Goal: Information Seeking & Learning: Learn about a topic

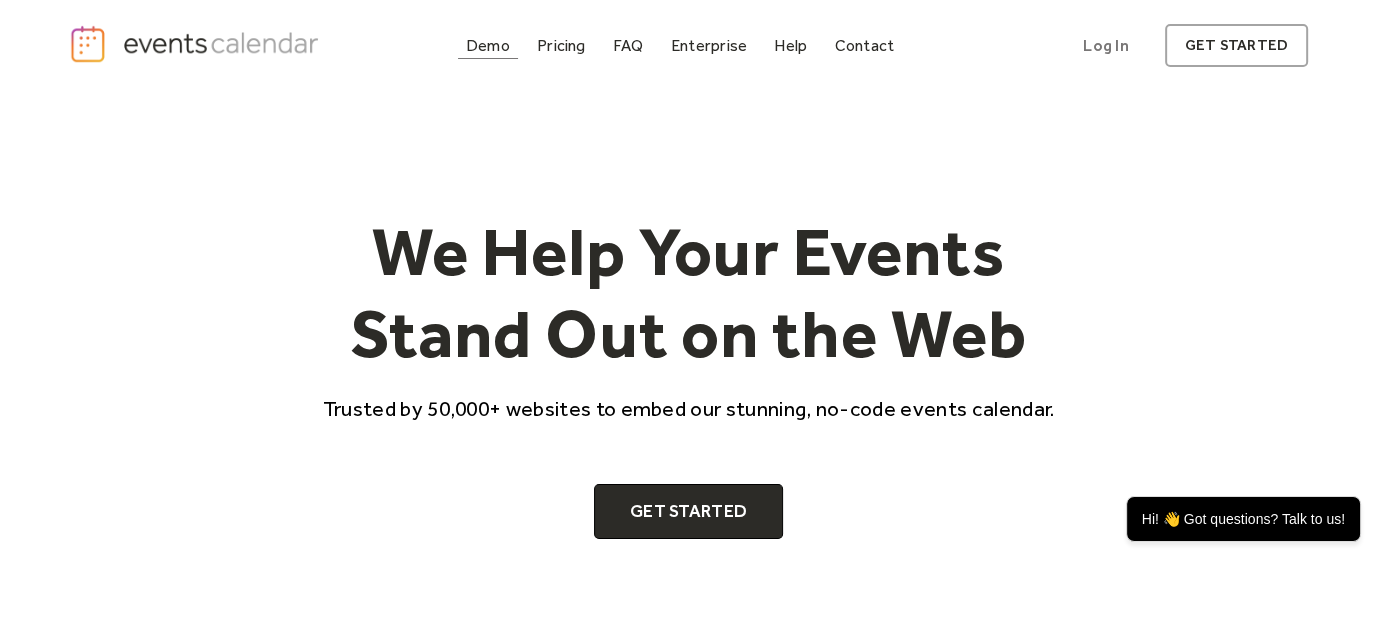
click at [484, 43] on div "Demo" at bounding box center [488, 45] width 44 height 11
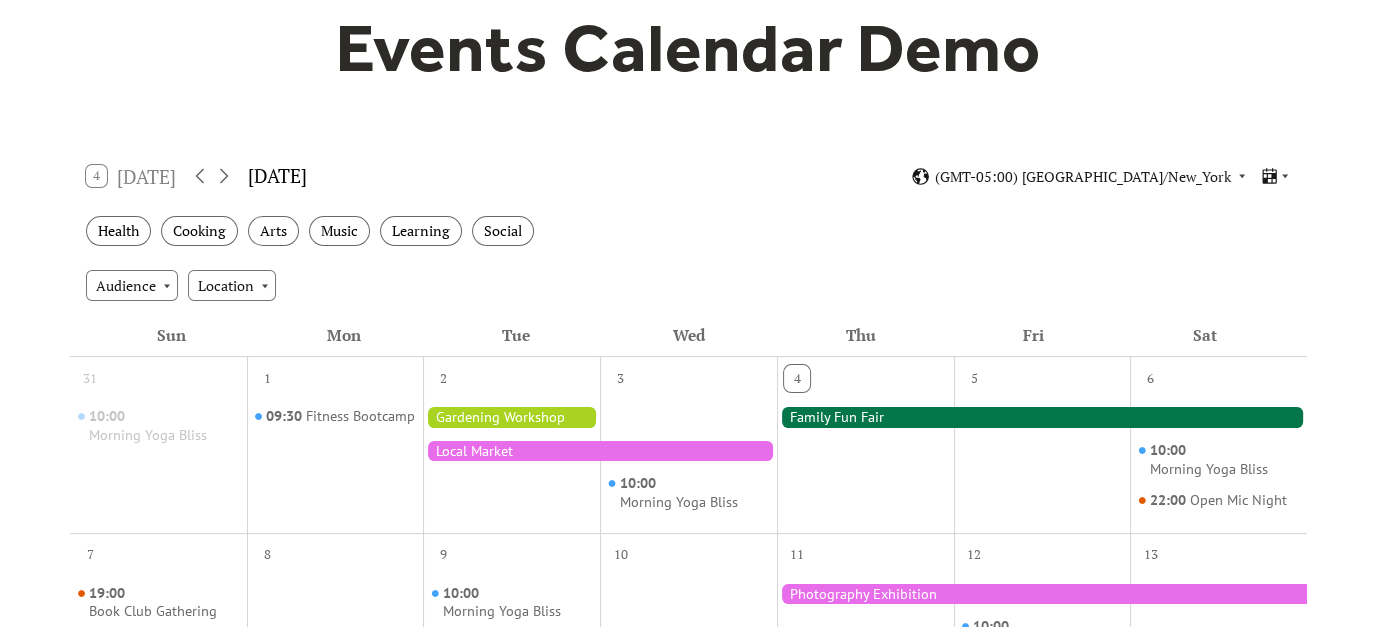
scroll to position [200, 0]
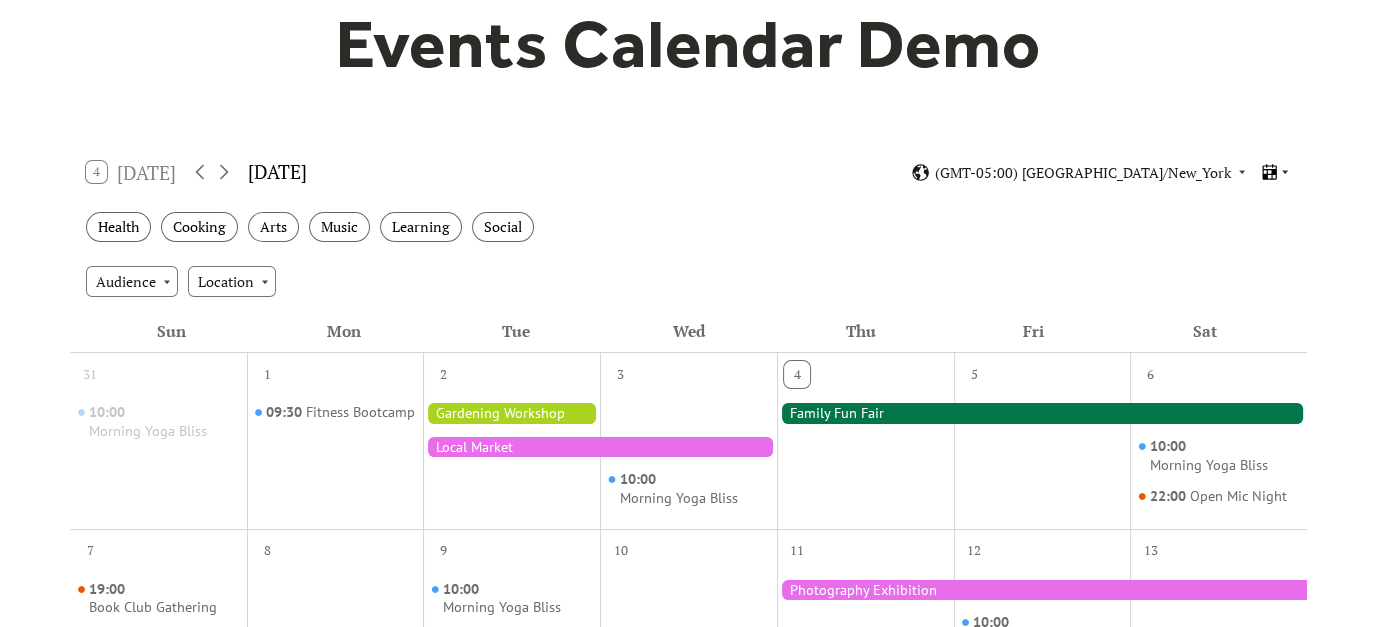
click at [1281, 168] on icon at bounding box center [1285, 172] width 12 height 12
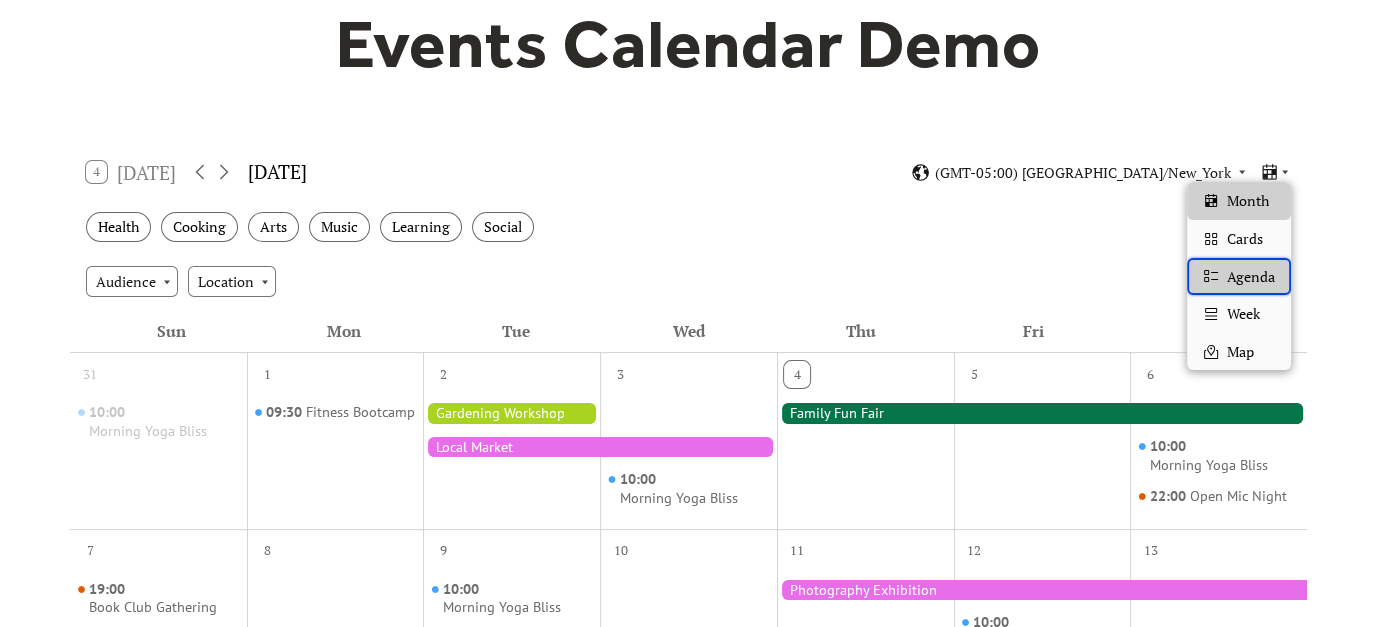
click at [1246, 280] on span "Agenda" at bounding box center [1251, 277] width 48 height 22
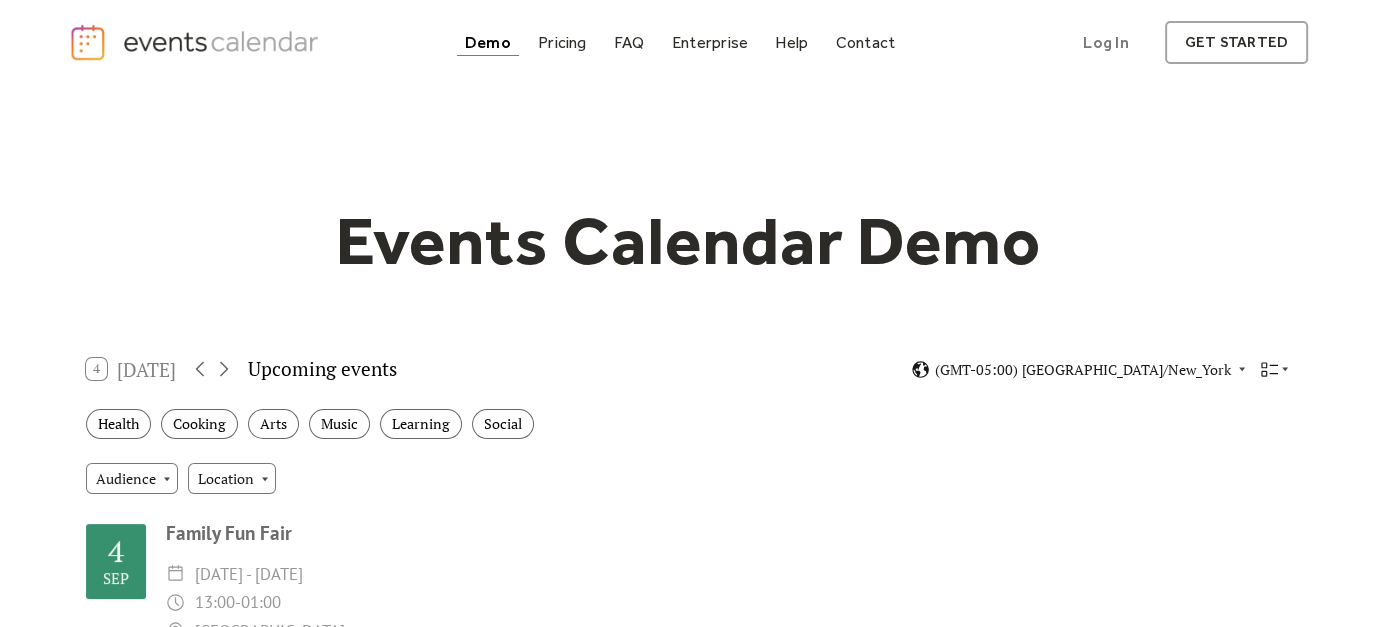
scroll to position [0, 0]
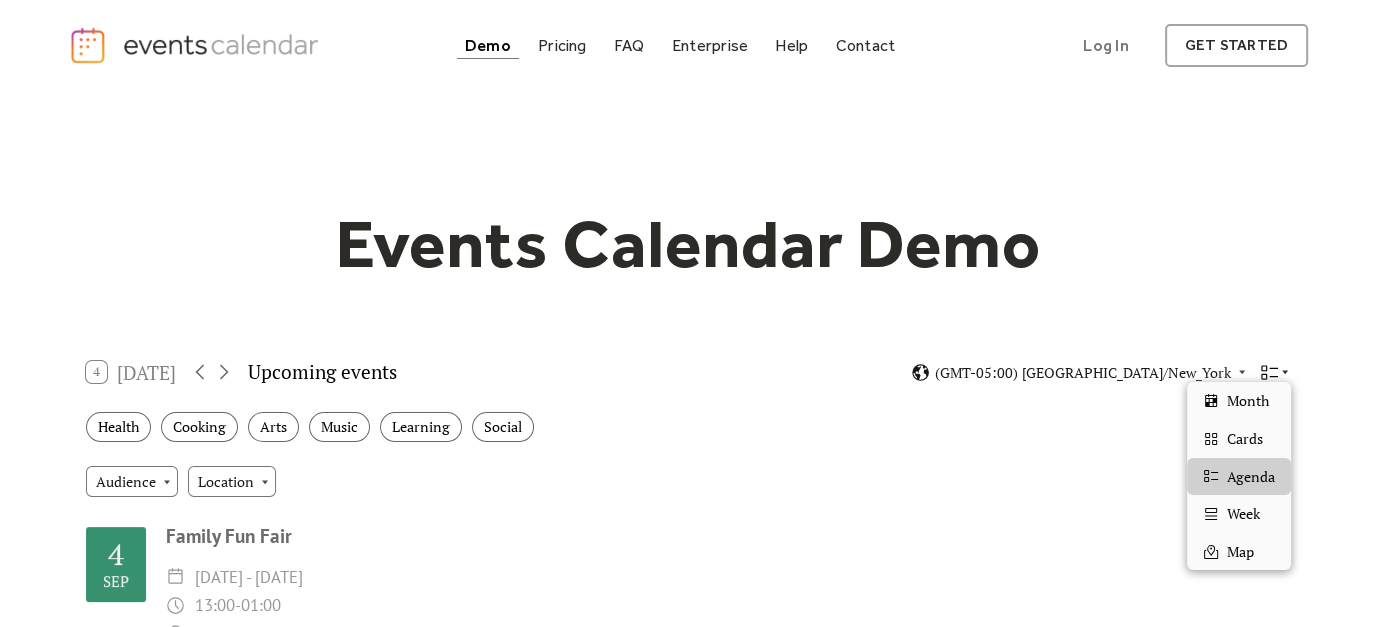
click at [1273, 371] on icon at bounding box center [1269, 372] width 19 height 19
click at [1236, 513] on span "Week" at bounding box center [1243, 514] width 33 height 22
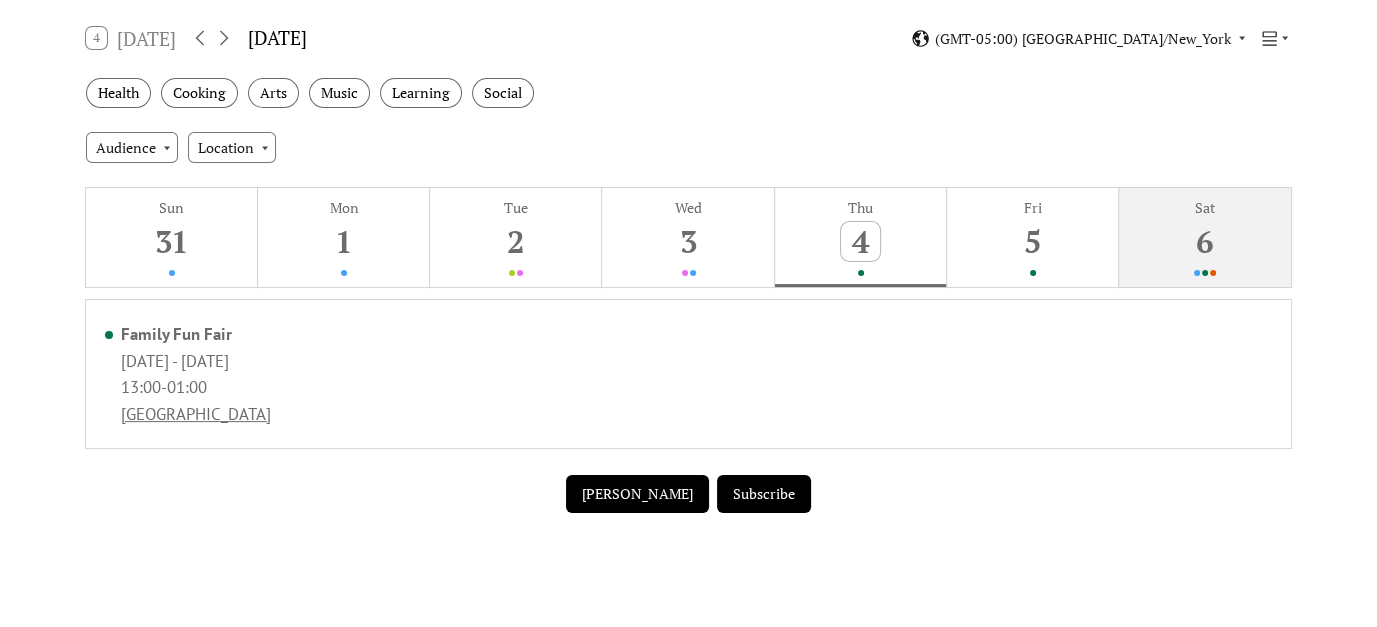
scroll to position [333, 0]
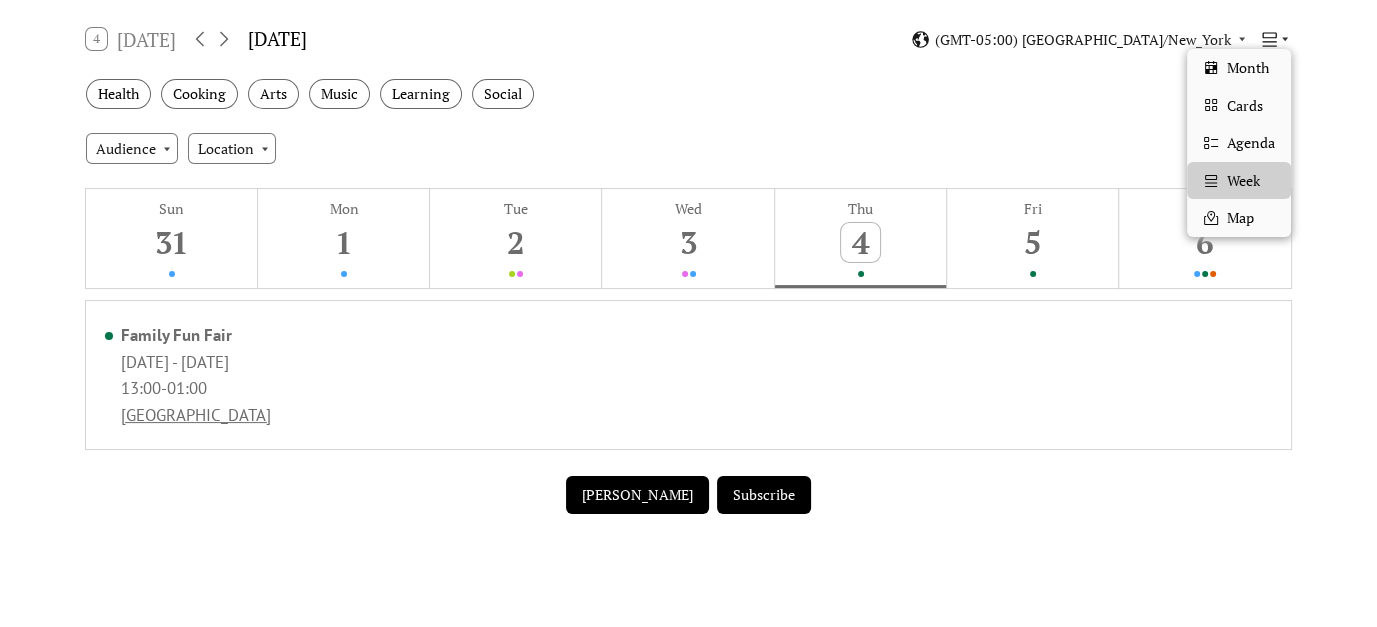
click at [1273, 38] on icon at bounding box center [1269, 39] width 19 height 19
click at [1238, 107] on span "Cards" at bounding box center [1245, 106] width 36 height 22
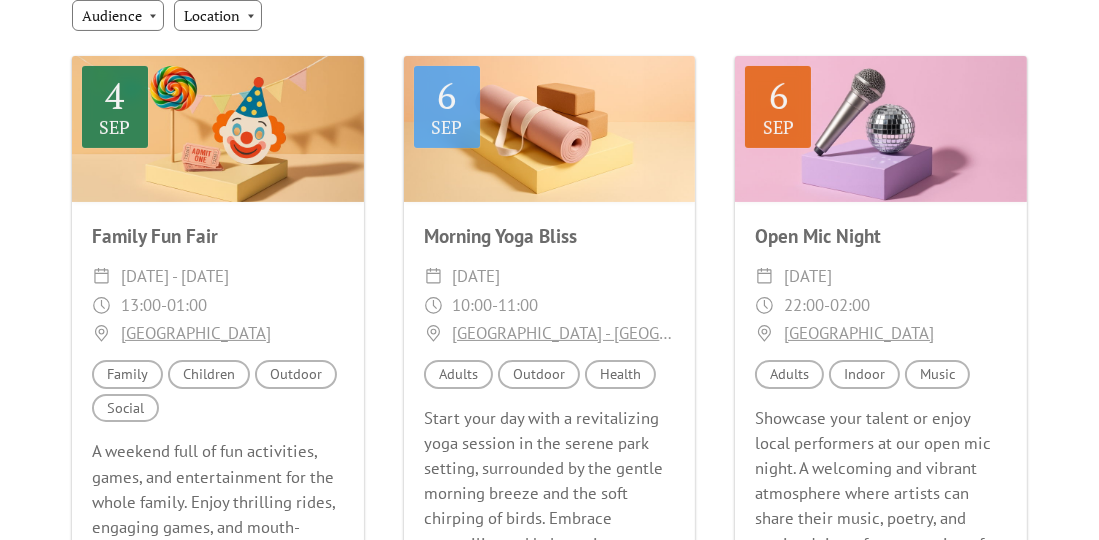
scroll to position [466, 0]
click at [131, 375] on div "Audience Family" at bounding box center [127, 374] width 71 height 29
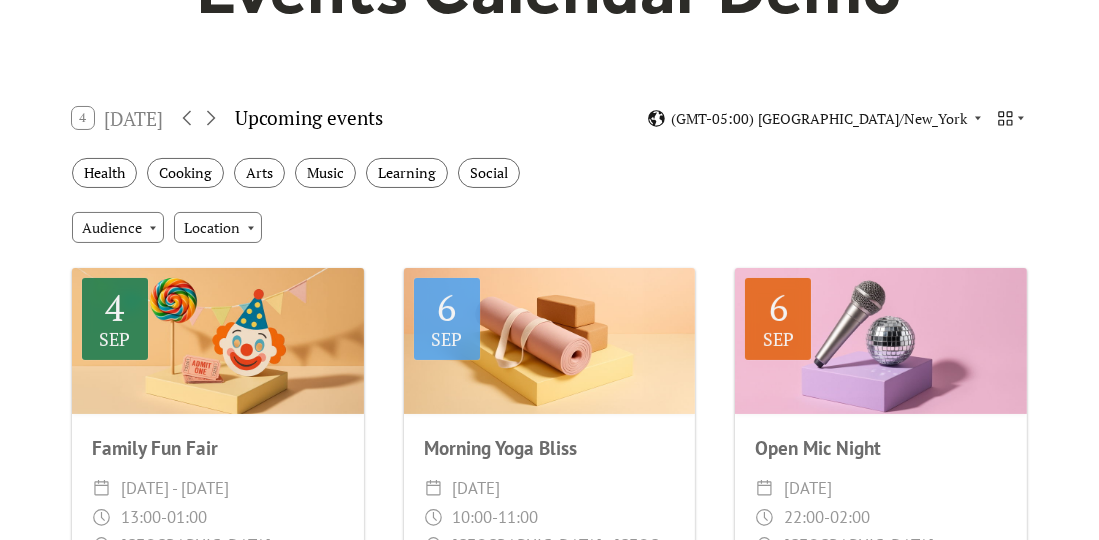
scroll to position [266, 0]
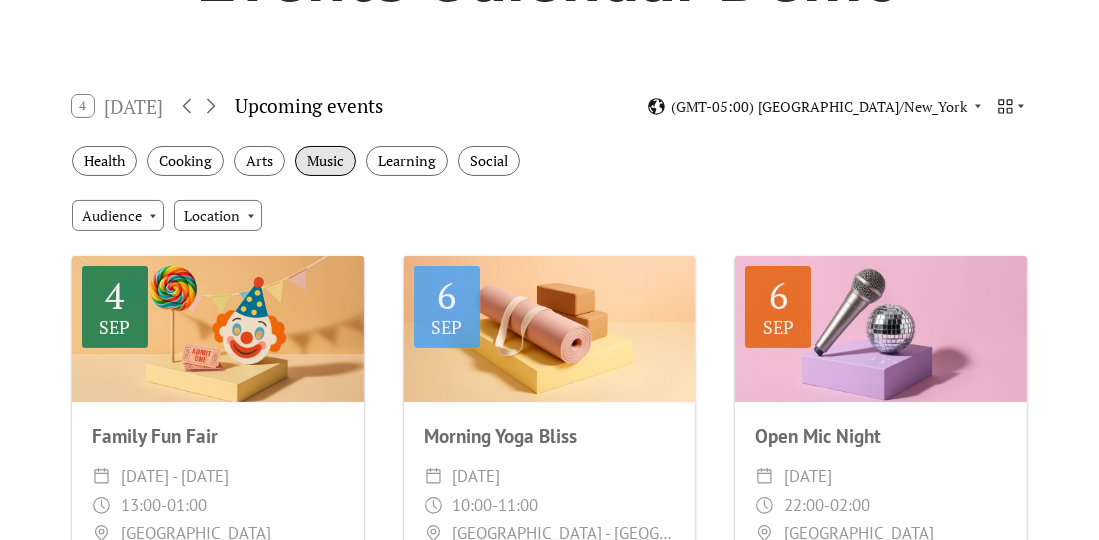
click at [327, 154] on div "Music" at bounding box center [325, 161] width 61 height 31
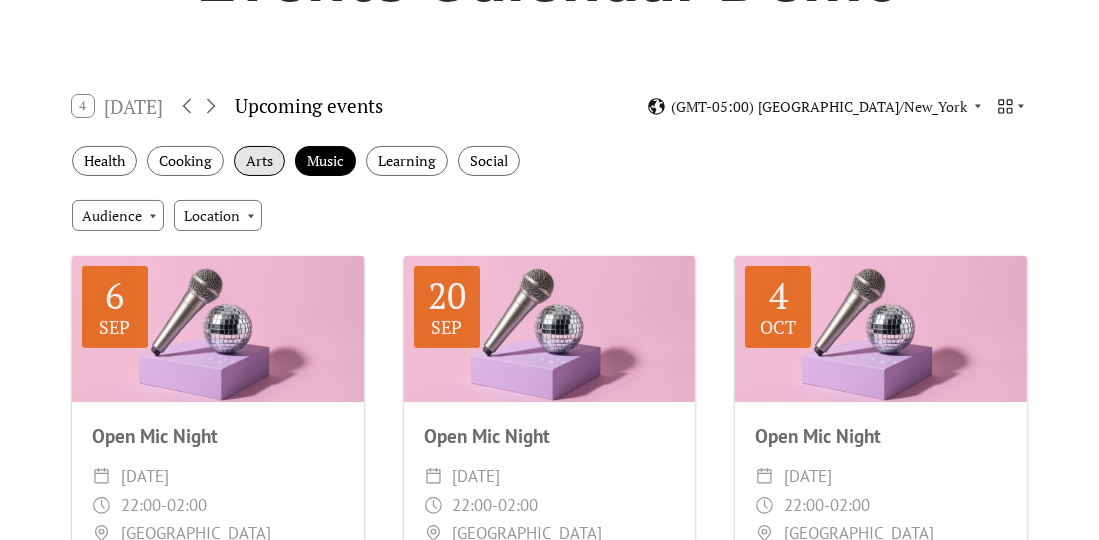
click at [266, 159] on div "Arts" at bounding box center [259, 161] width 51 height 31
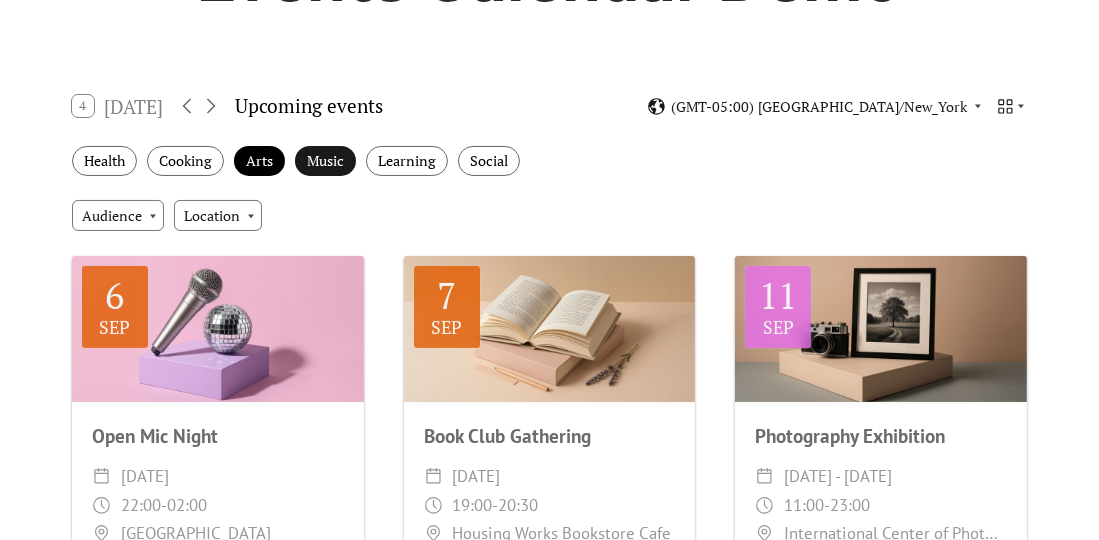
click at [324, 159] on div "Music" at bounding box center [325, 161] width 61 height 31
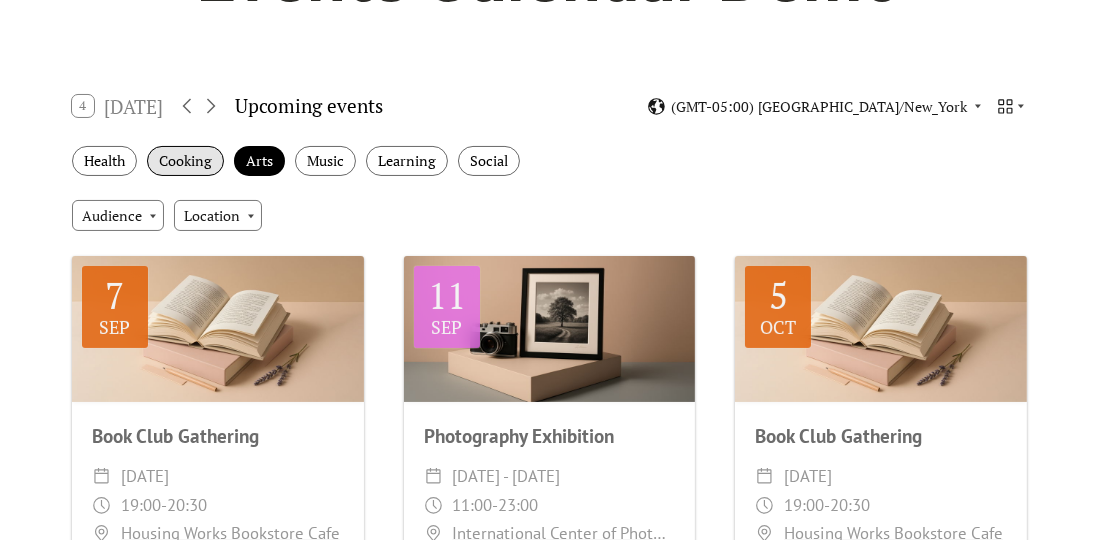
click at [196, 157] on div "Cooking" at bounding box center [185, 161] width 77 height 31
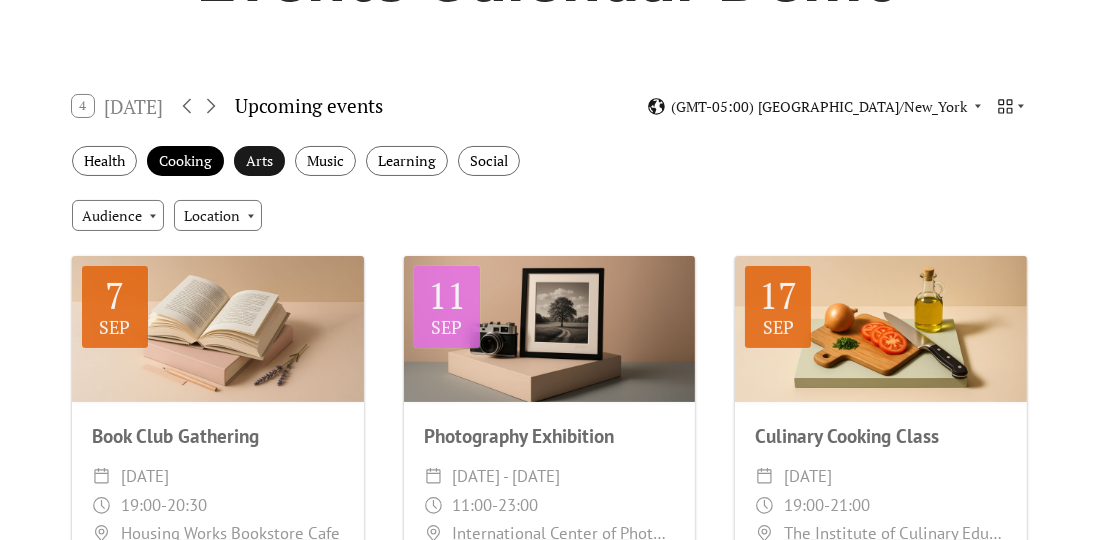
click at [277, 156] on div "Arts" at bounding box center [259, 161] width 51 height 31
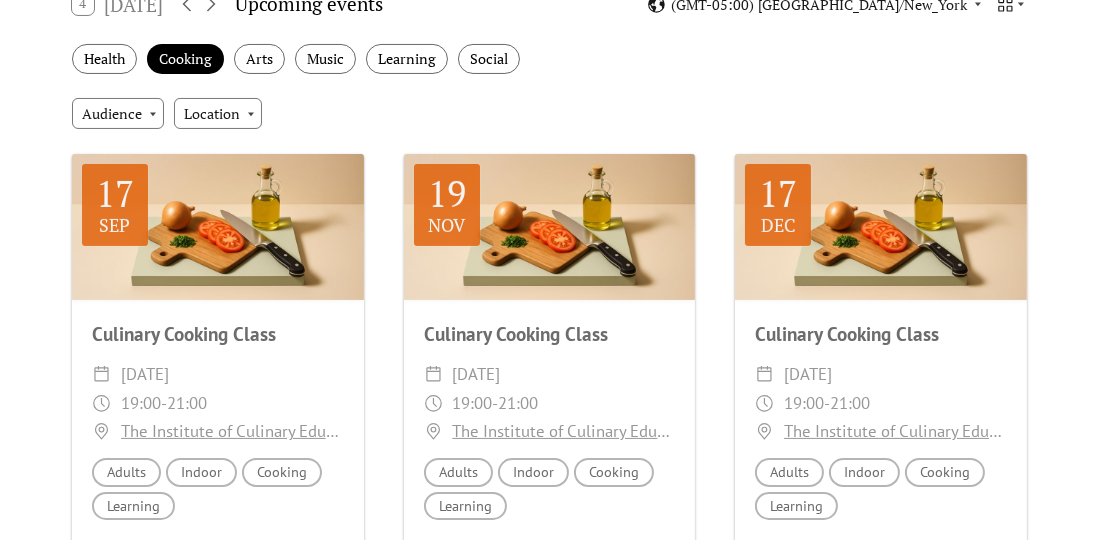
scroll to position [333, 0]
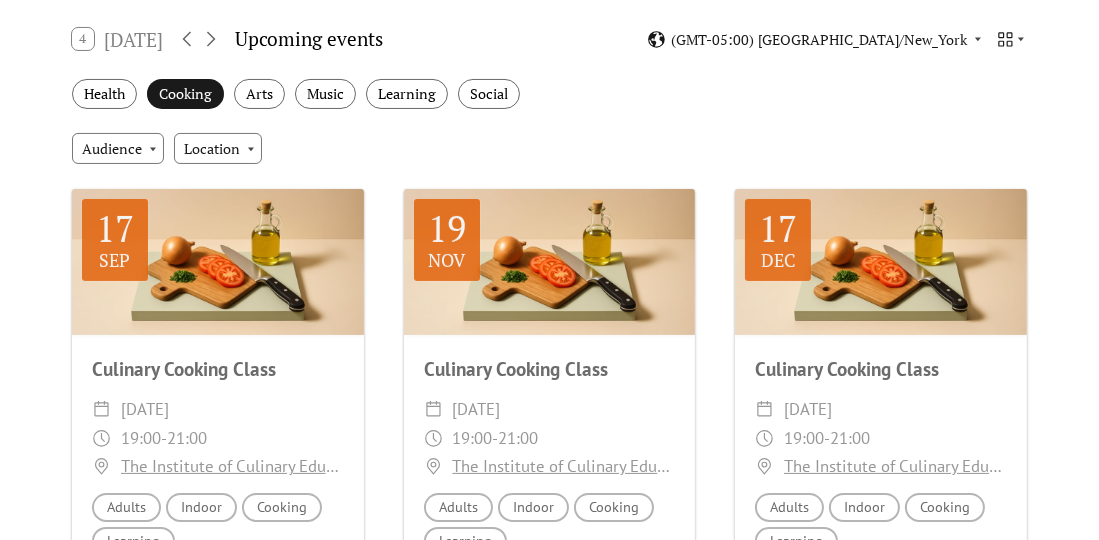
click at [197, 88] on div "Cooking" at bounding box center [185, 94] width 77 height 31
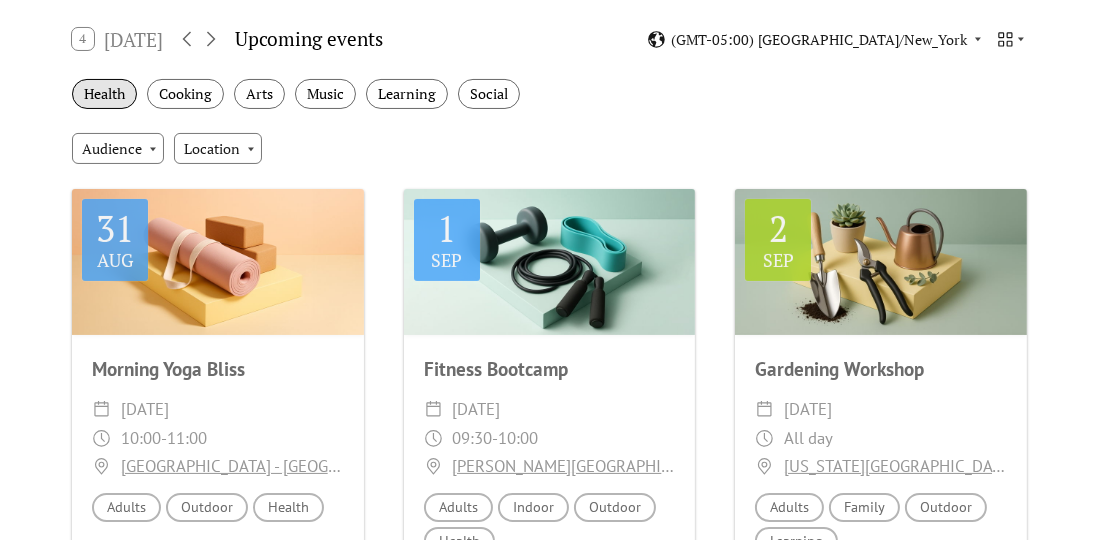
click at [85, 91] on div "Health" at bounding box center [104, 94] width 65 height 31
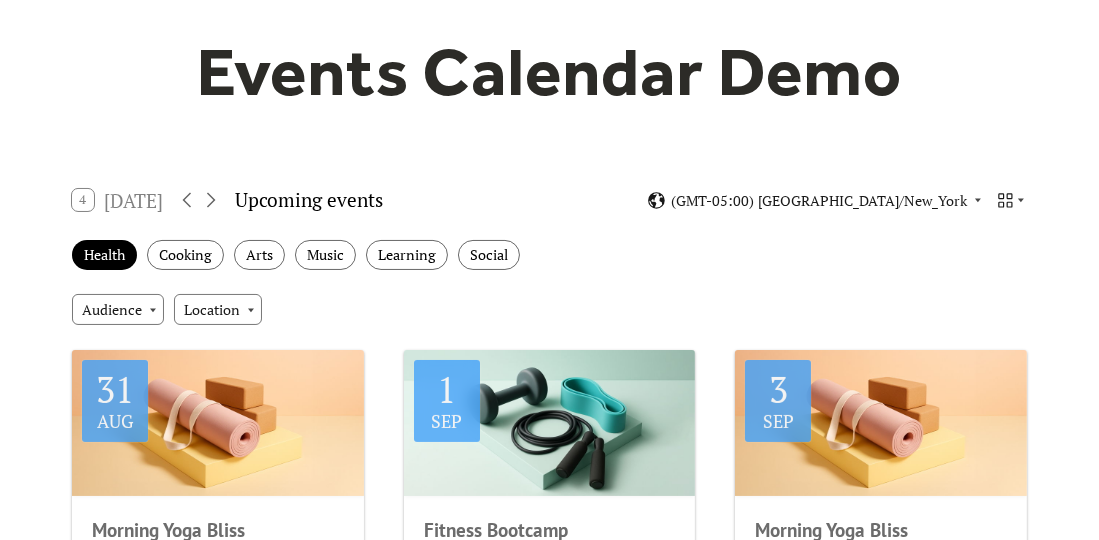
scroll to position [200, 0]
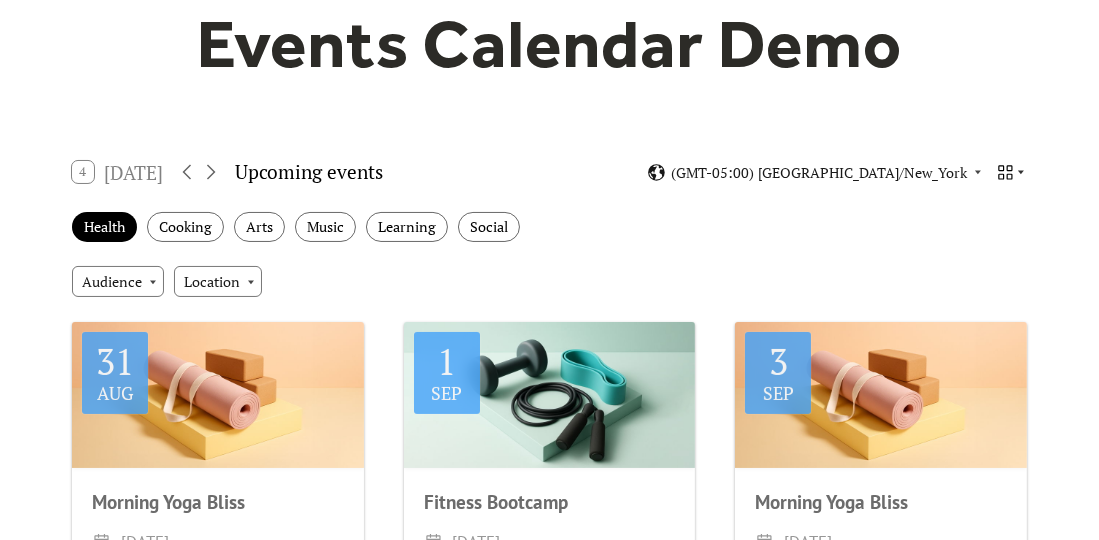
click at [1023, 169] on icon at bounding box center [1021, 172] width 12 height 12
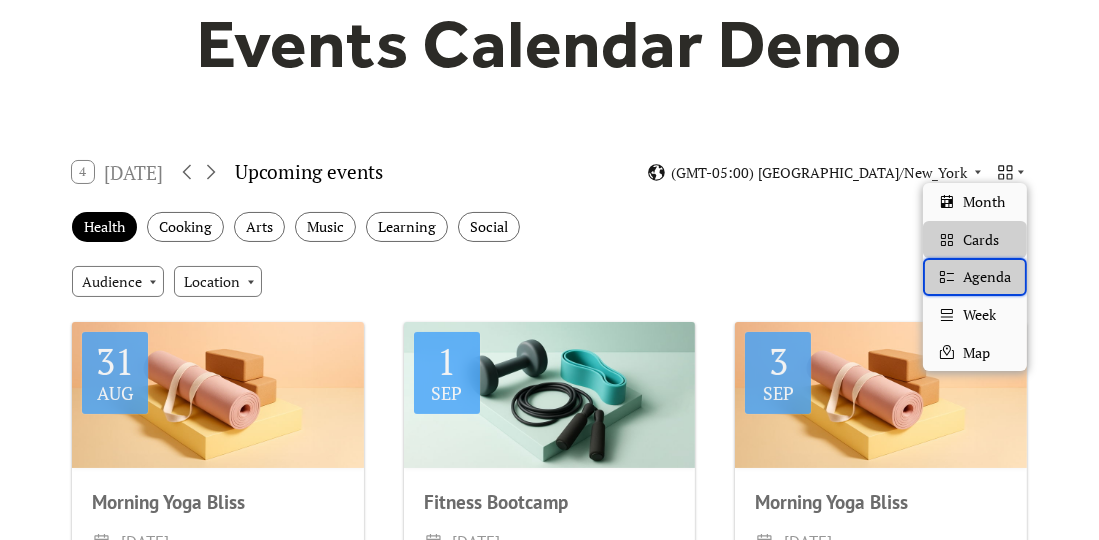
click at [992, 277] on span "Agenda" at bounding box center [987, 277] width 48 height 22
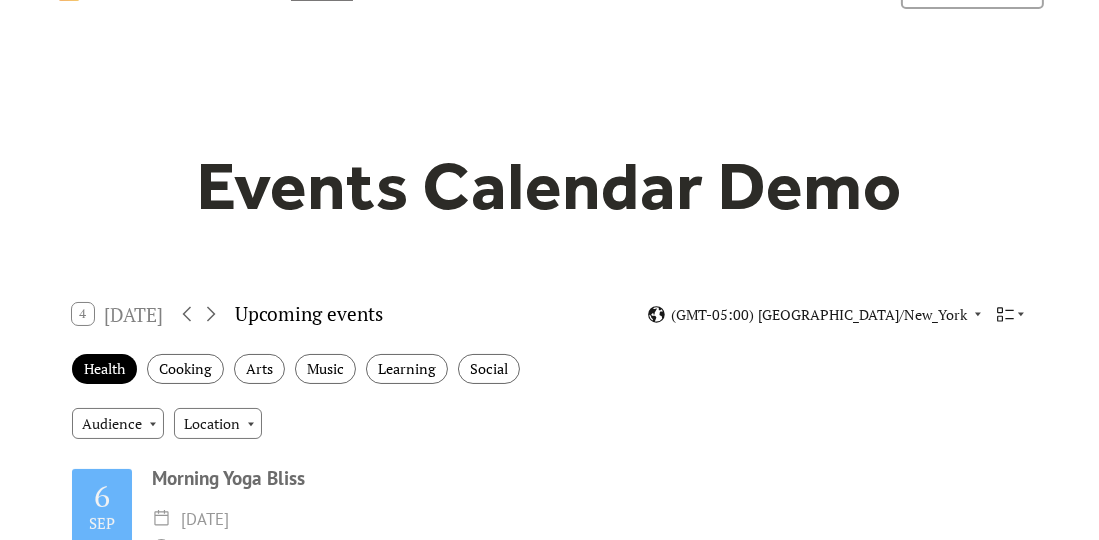
scroll to position [133, 0]
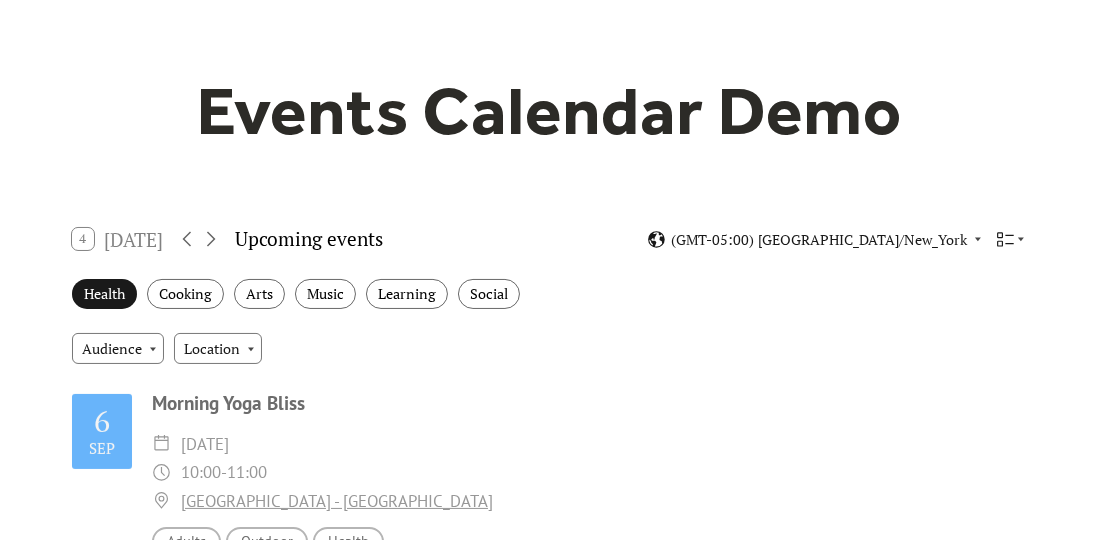
click at [118, 298] on div "Health" at bounding box center [104, 294] width 65 height 31
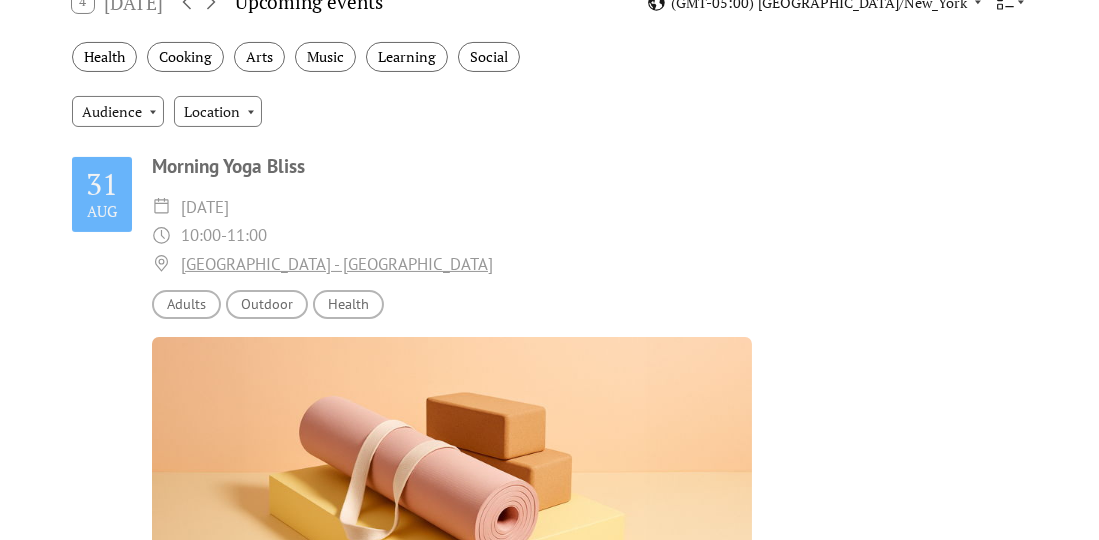
scroll to position [266, 0]
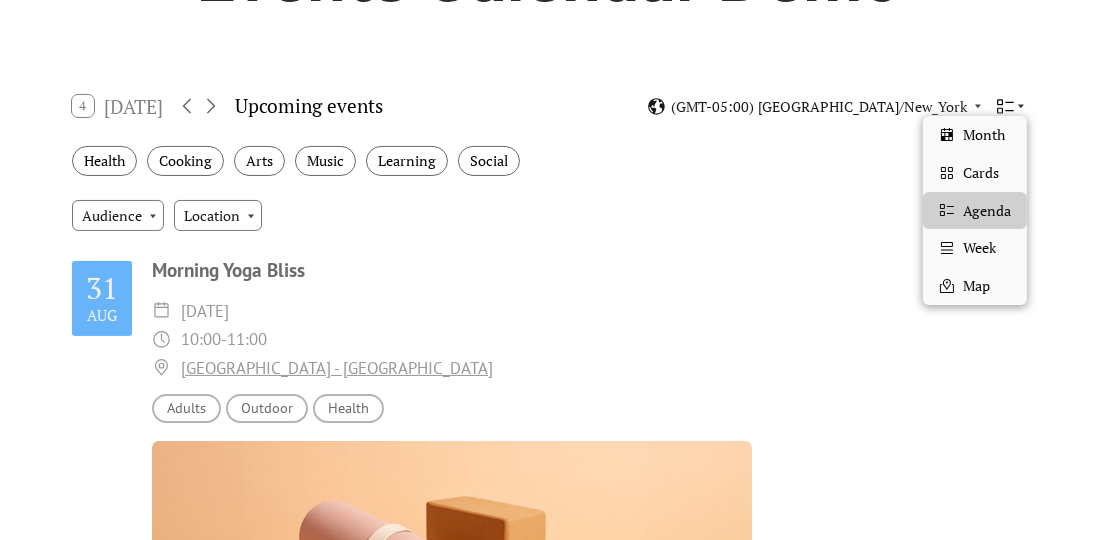
click at [1017, 103] on icon at bounding box center [1021, 106] width 12 height 12
click at [980, 179] on span "Cards" at bounding box center [981, 173] width 36 height 22
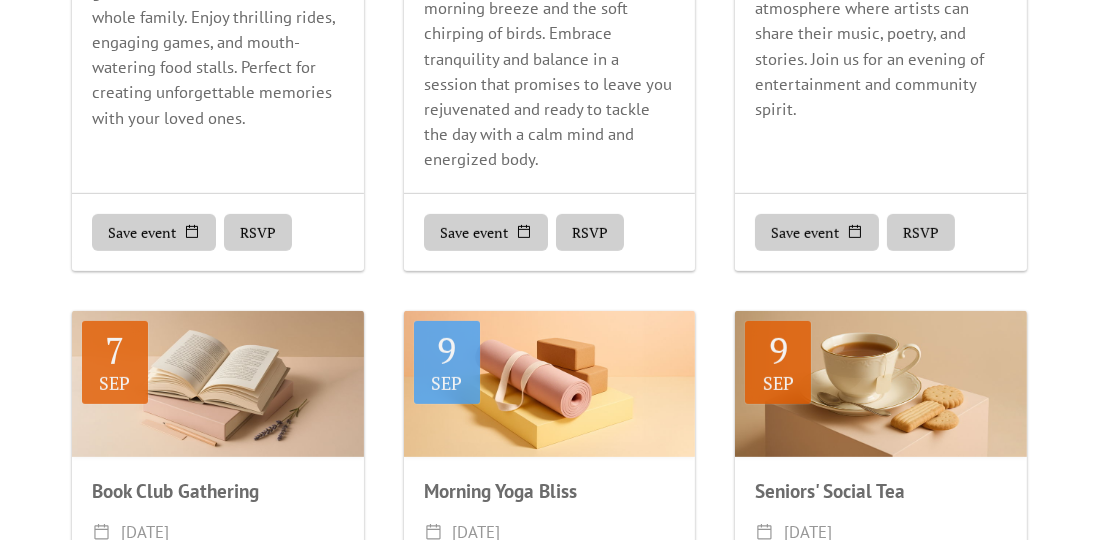
scroll to position [1000, 0]
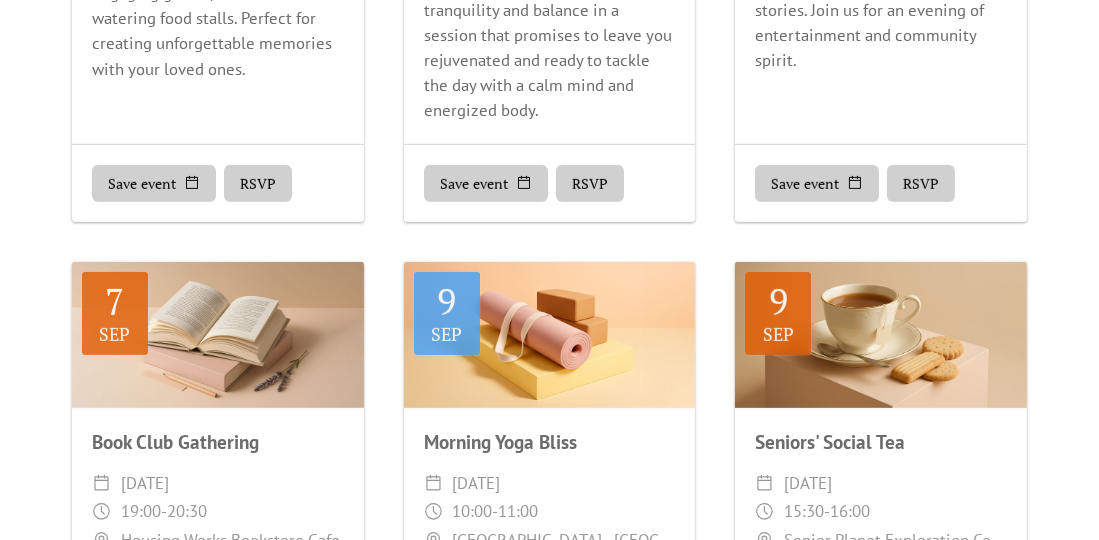
click at [488, 184] on button "Save event" at bounding box center [486, 184] width 124 height 38
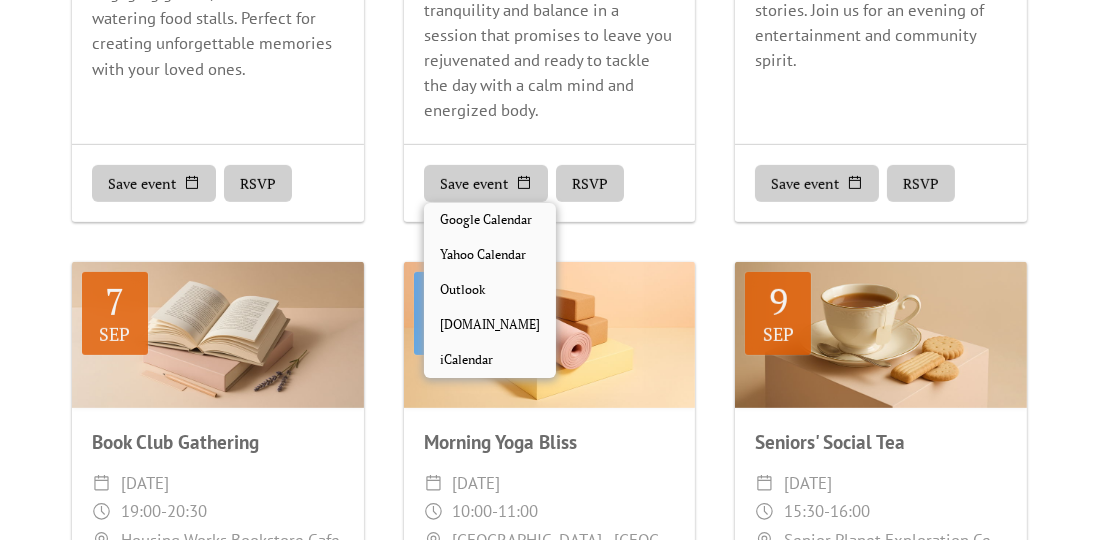
click at [711, 169] on div "4 Sep Family Fun Fair ​ Thu, Sep 4 - Sat, Sep 6, 2025 ​ 13:00 - 01:00 ​ Prospec…" at bounding box center [549, 242] width 987 height 1465
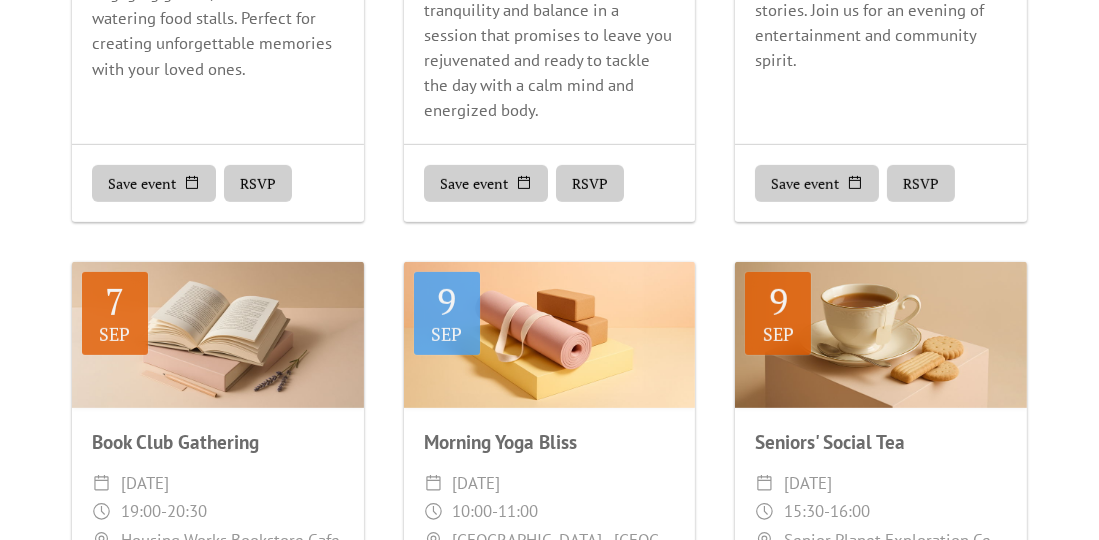
click at [583, 182] on button "RSVP" at bounding box center [590, 184] width 68 height 38
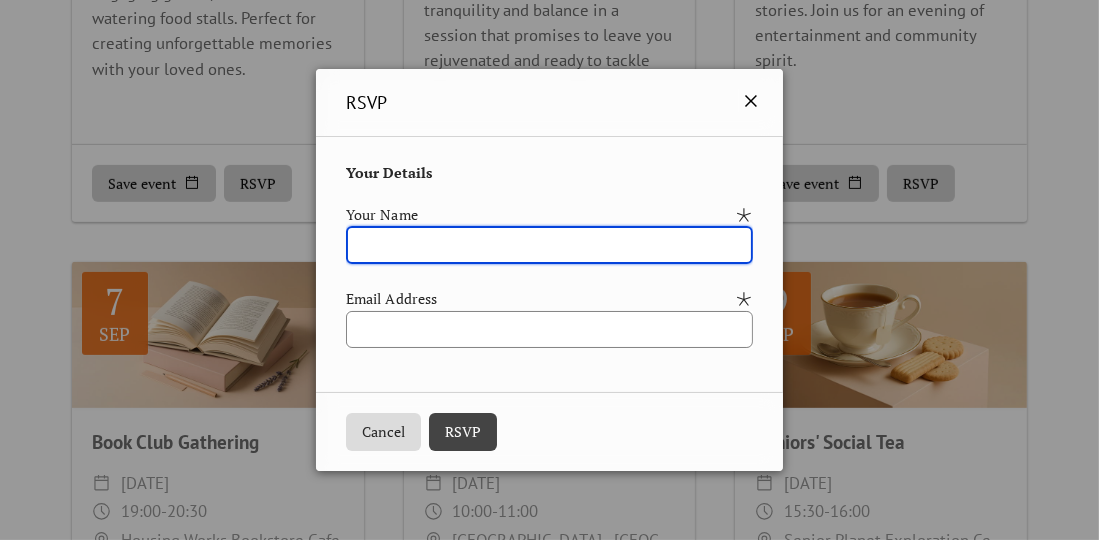
click at [757, 99] on icon at bounding box center [751, 101] width 12 height 12
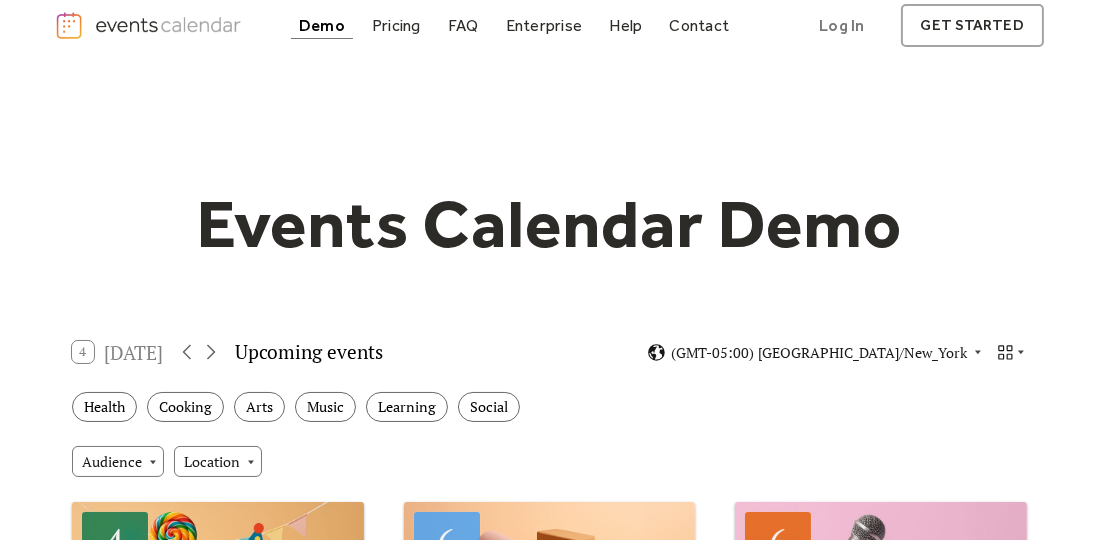
scroll to position [0, 0]
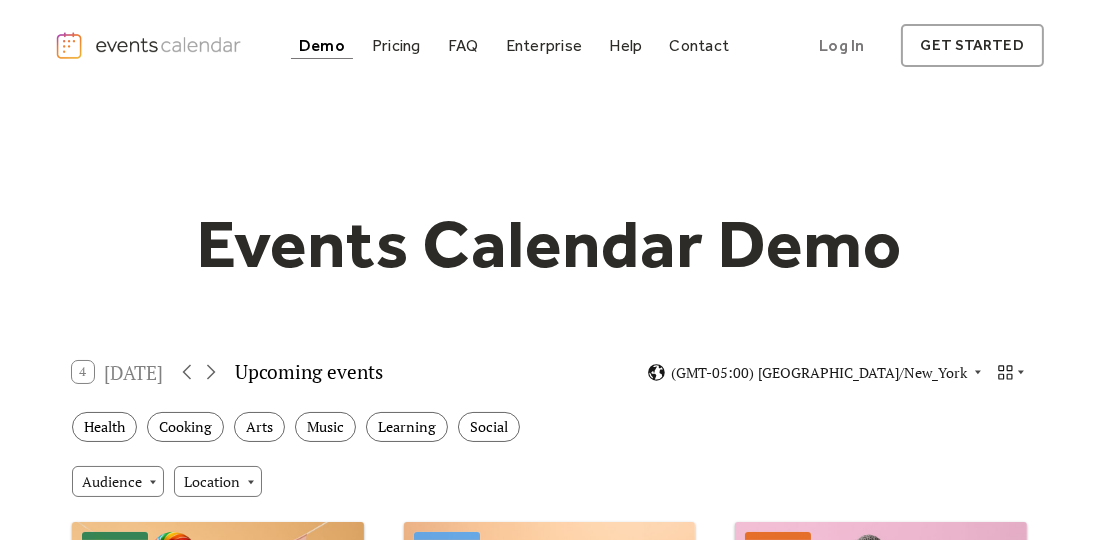
click at [327, 51] on div "Demo" at bounding box center [322, 45] width 46 height 11
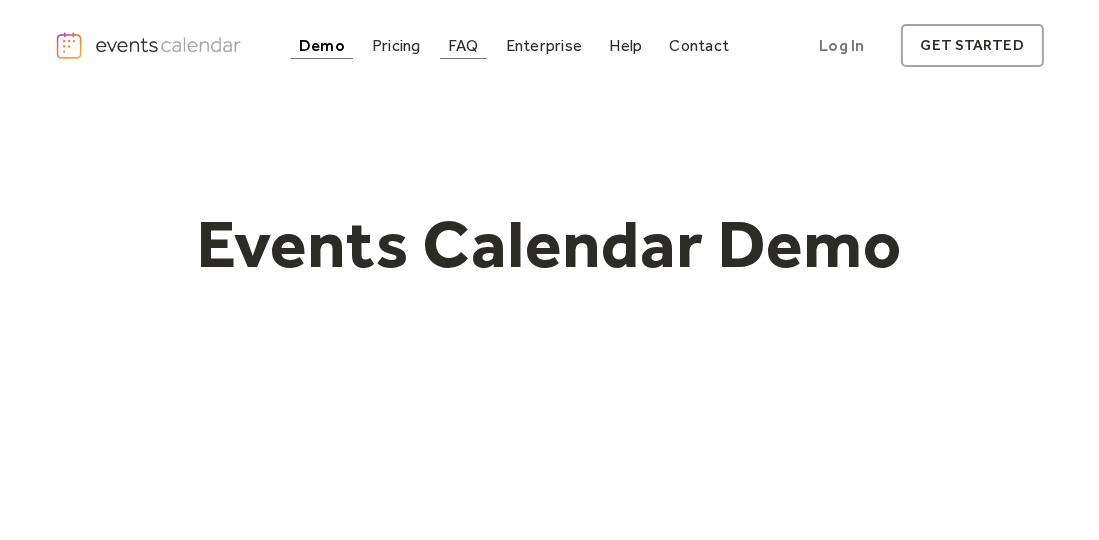
click at [464, 41] on div "FAQ" at bounding box center [463, 45] width 31 height 11
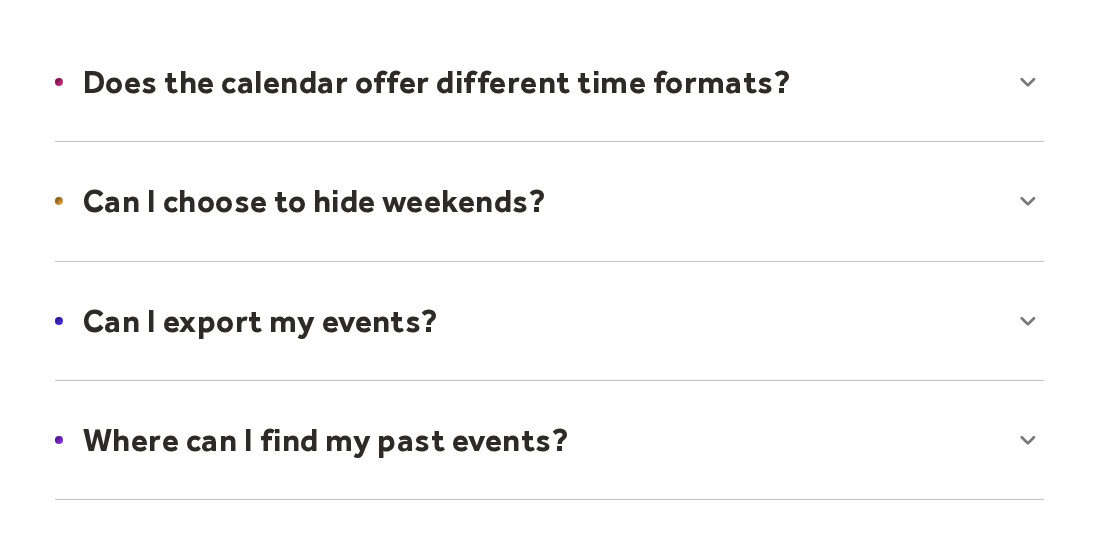
scroll to position [333, 0]
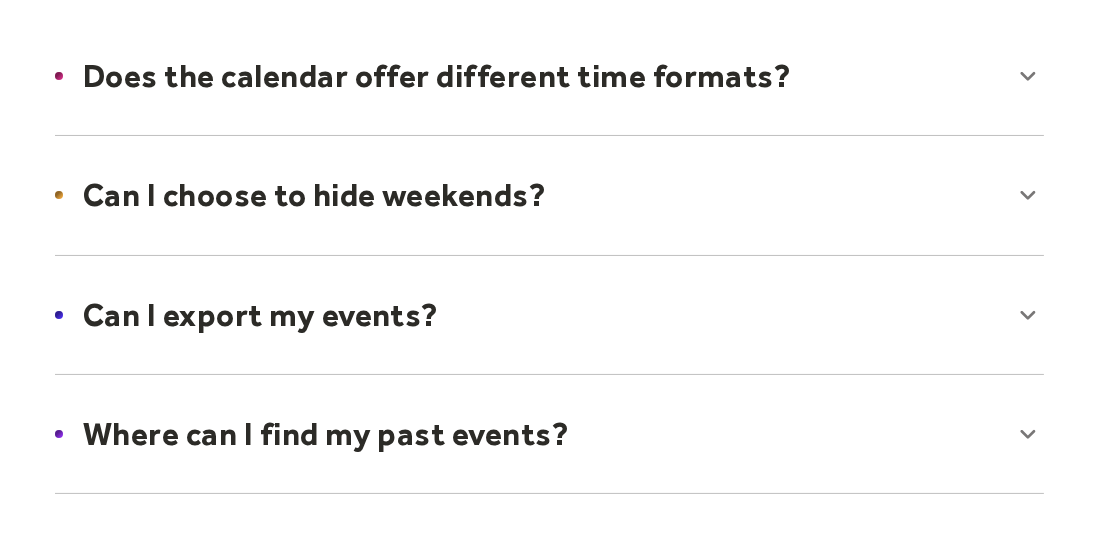
click at [357, 321] on div at bounding box center [549, 315] width 1029 height 122
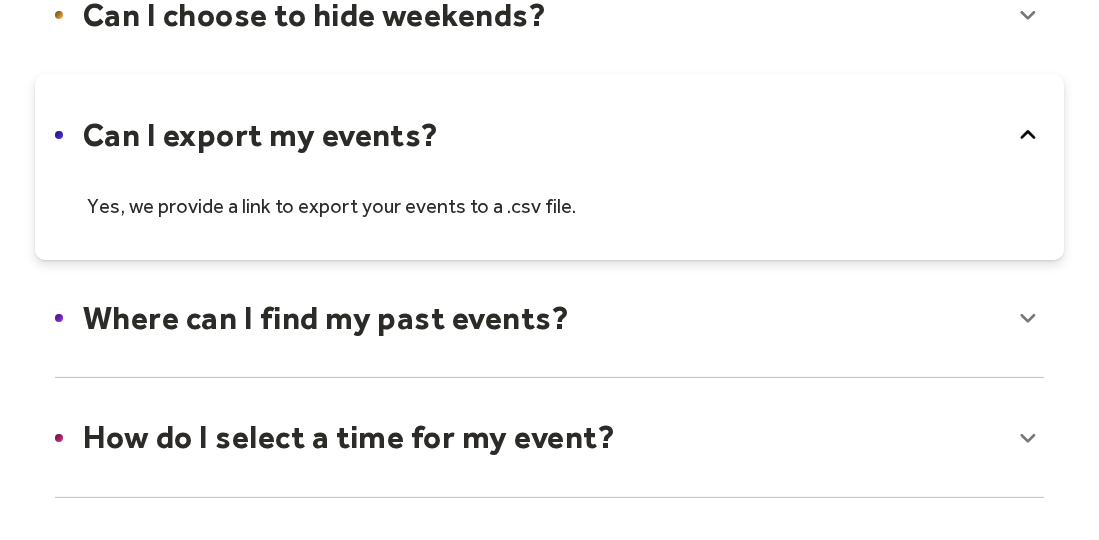
scroll to position [533, 0]
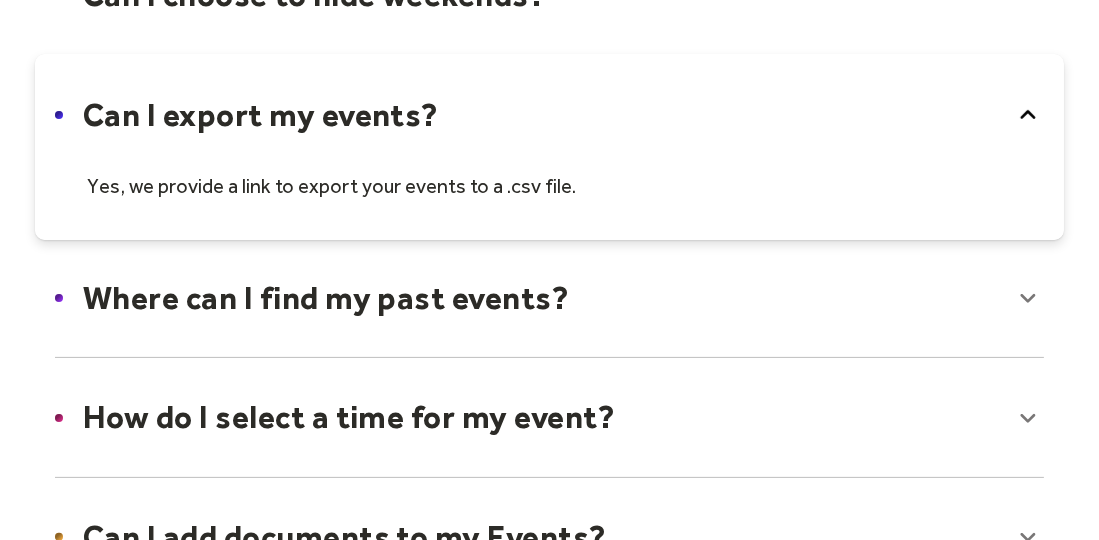
click at [362, 302] on div at bounding box center [549, 298] width 1029 height 122
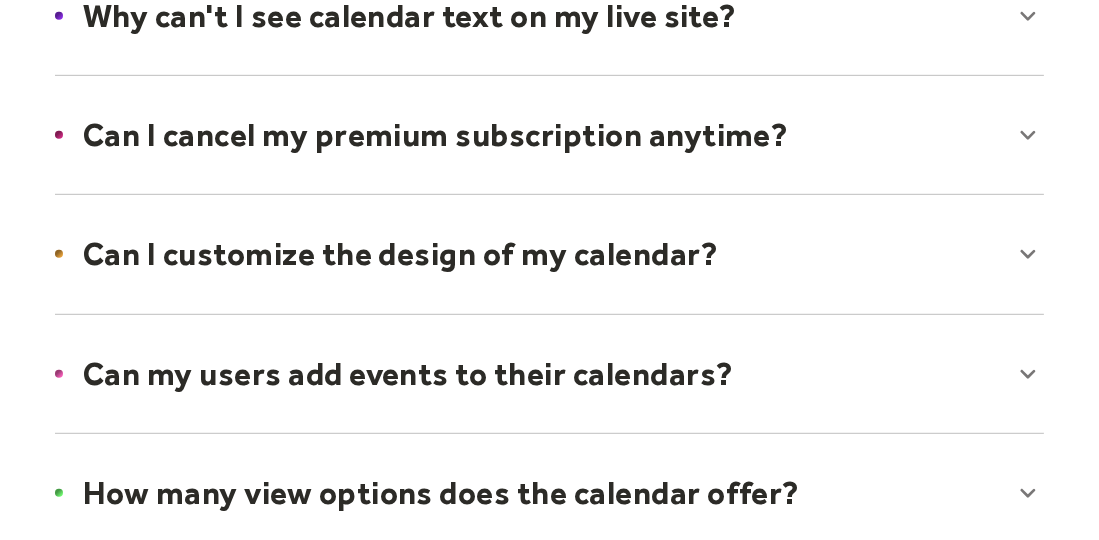
scroll to position [1400, 0]
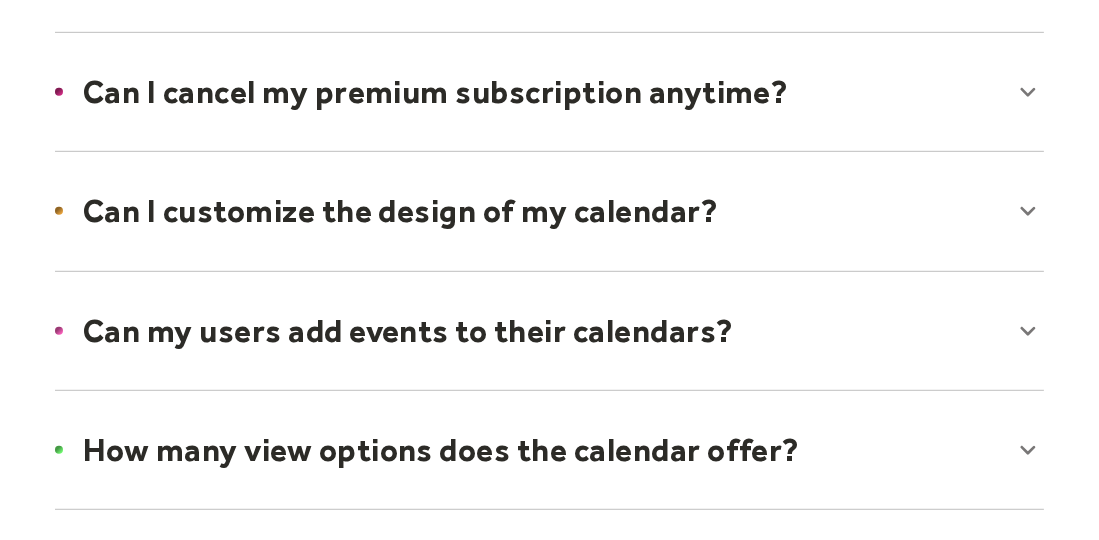
click at [386, 215] on div at bounding box center [549, 211] width 1029 height 122
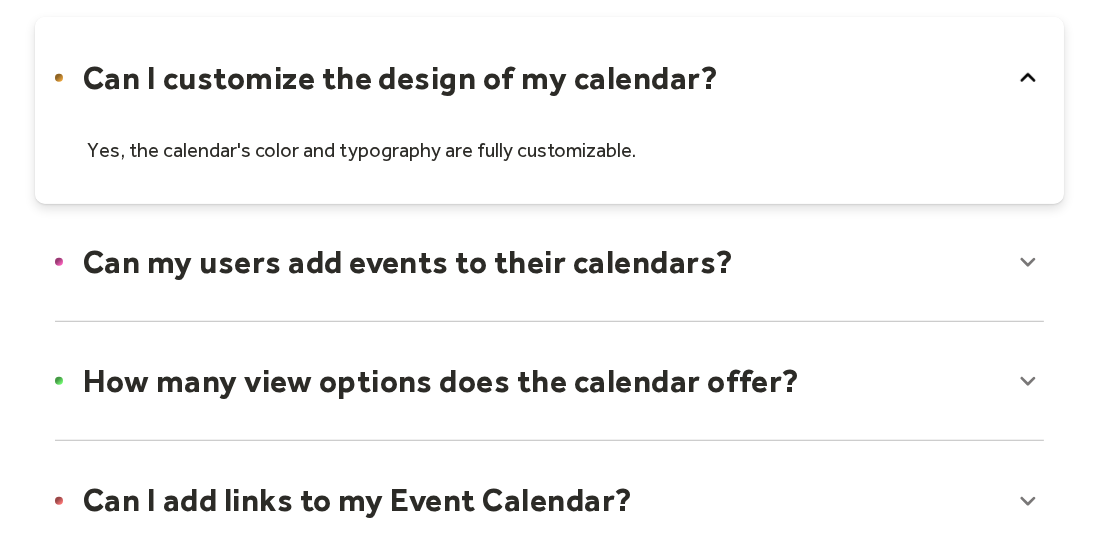
scroll to position [1600, 0]
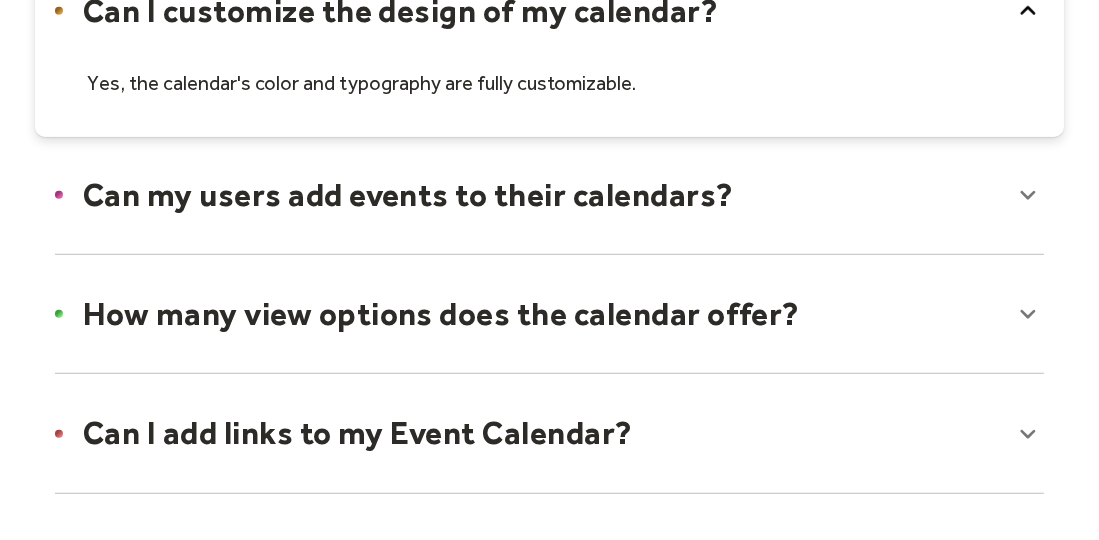
click at [393, 198] on div at bounding box center [549, 195] width 1029 height 122
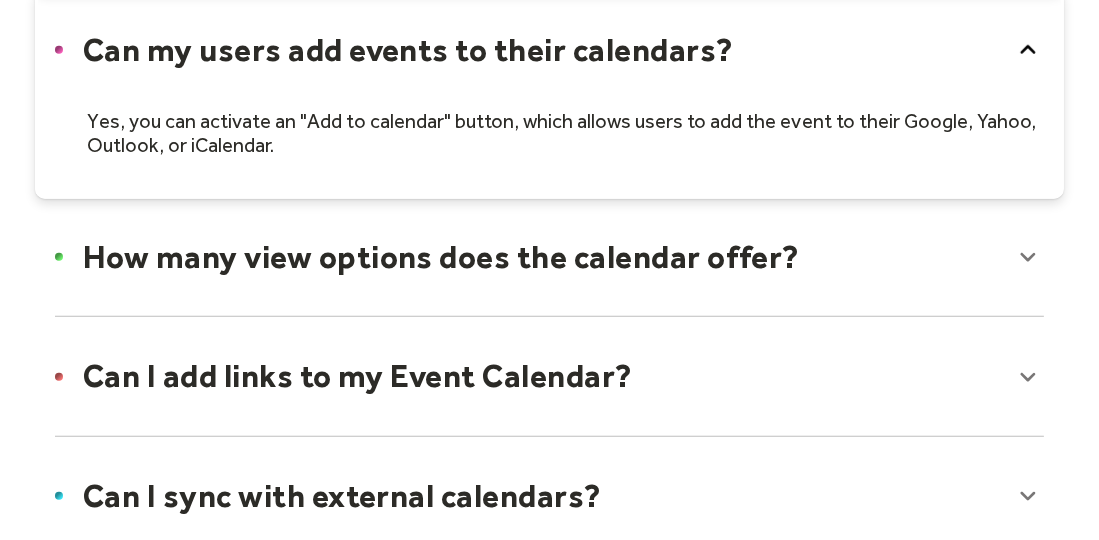
scroll to position [1800, 0]
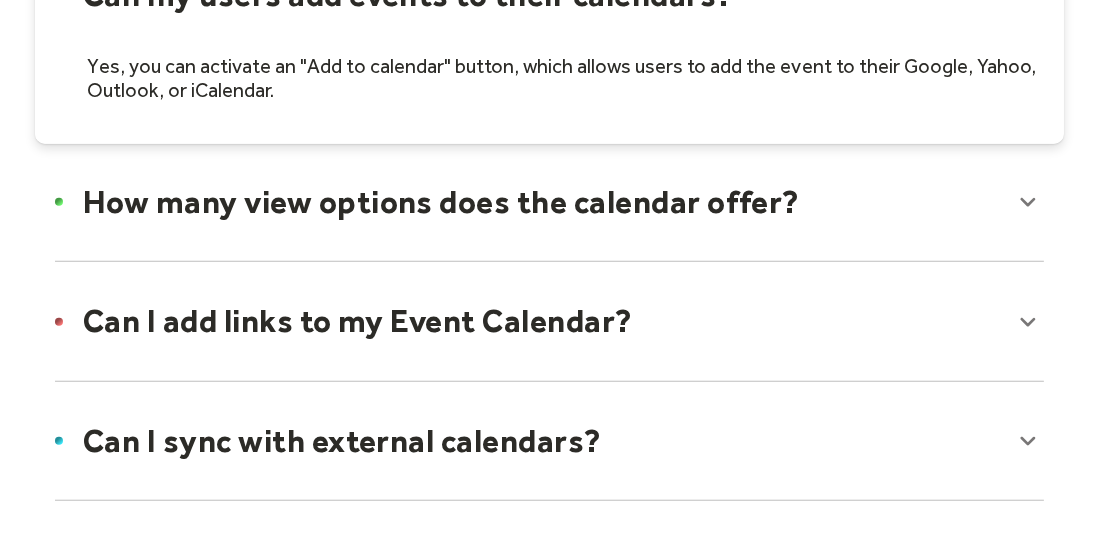
click at [396, 204] on div at bounding box center [549, 202] width 1029 height 122
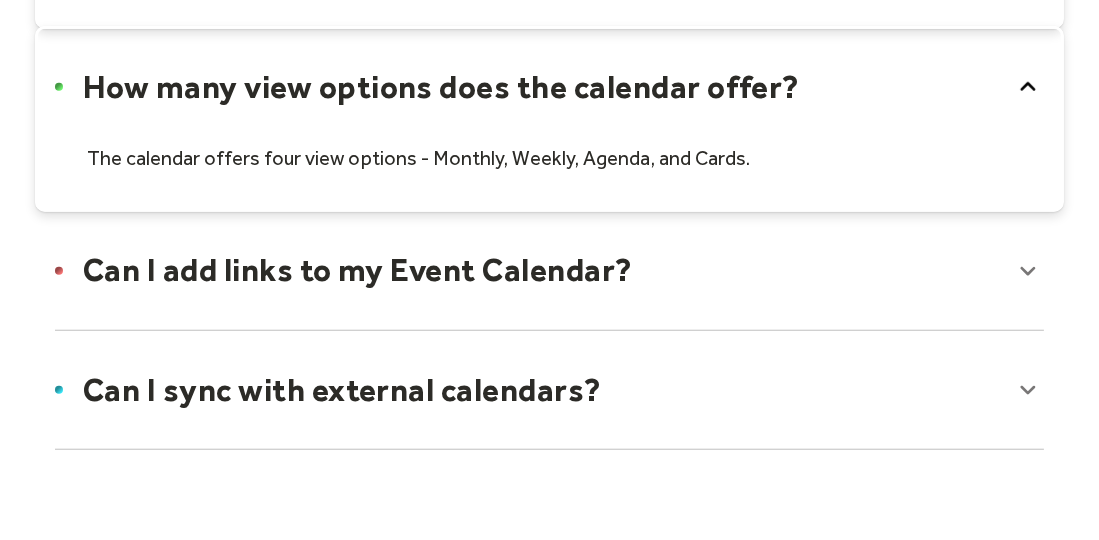
scroll to position [1933, 0]
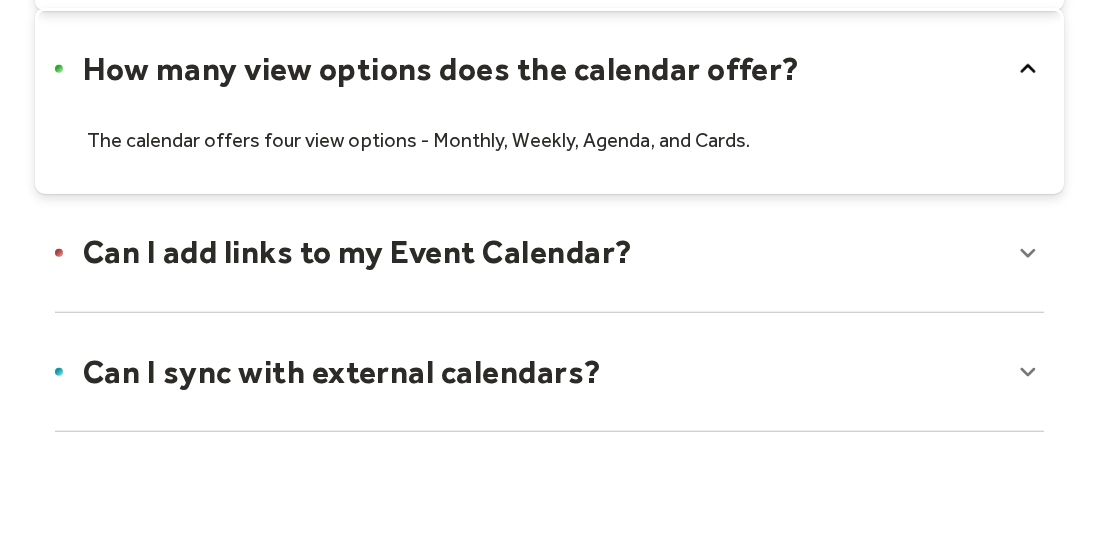
click at [404, 256] on div at bounding box center [549, 252] width 1029 height 122
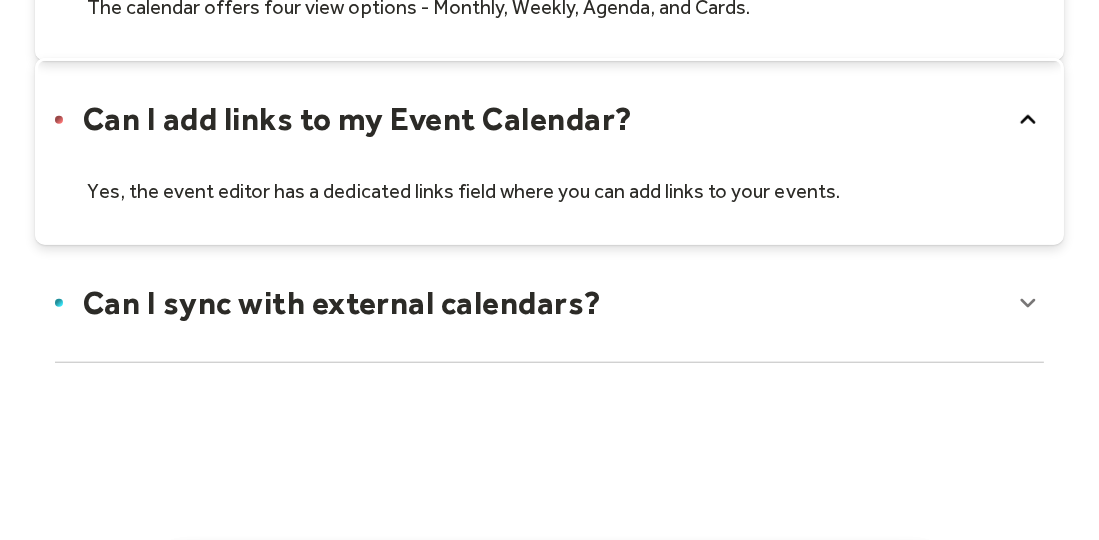
scroll to position [2133, 0]
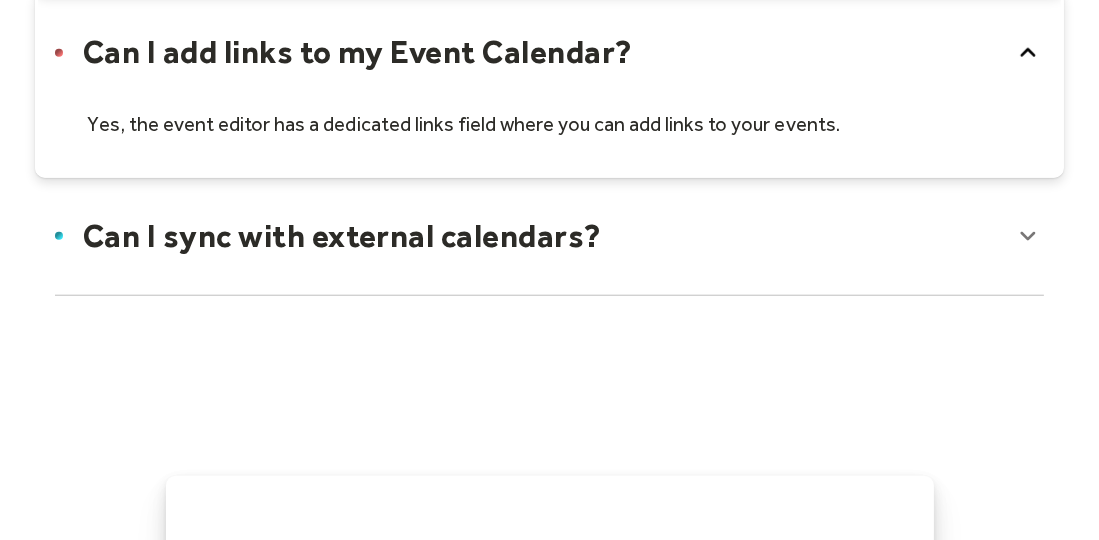
click at [420, 234] on div at bounding box center [549, 236] width 1029 height 122
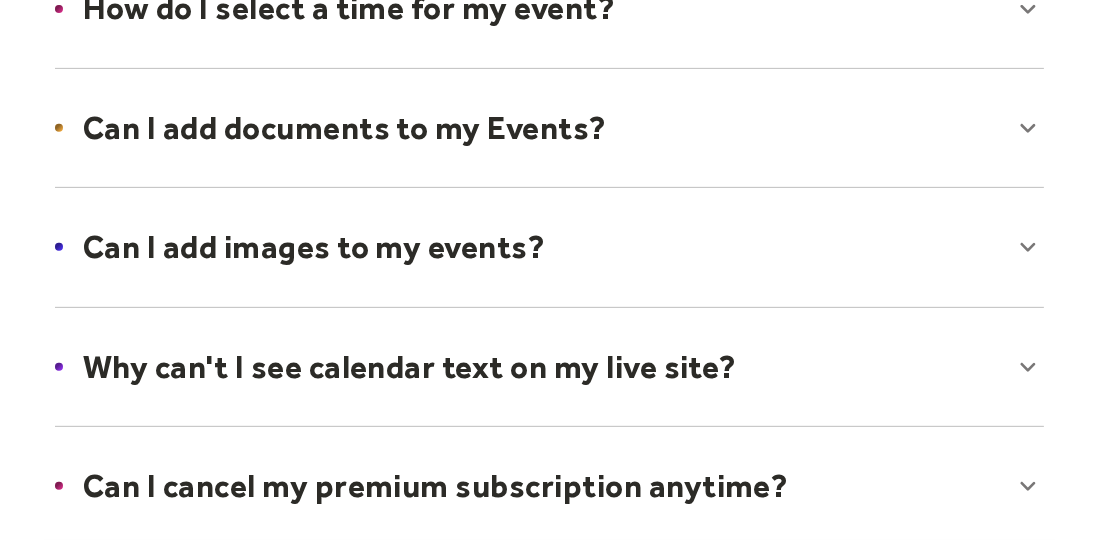
scroll to position [1000, 0]
